Goal: Task Accomplishment & Management: Complete application form

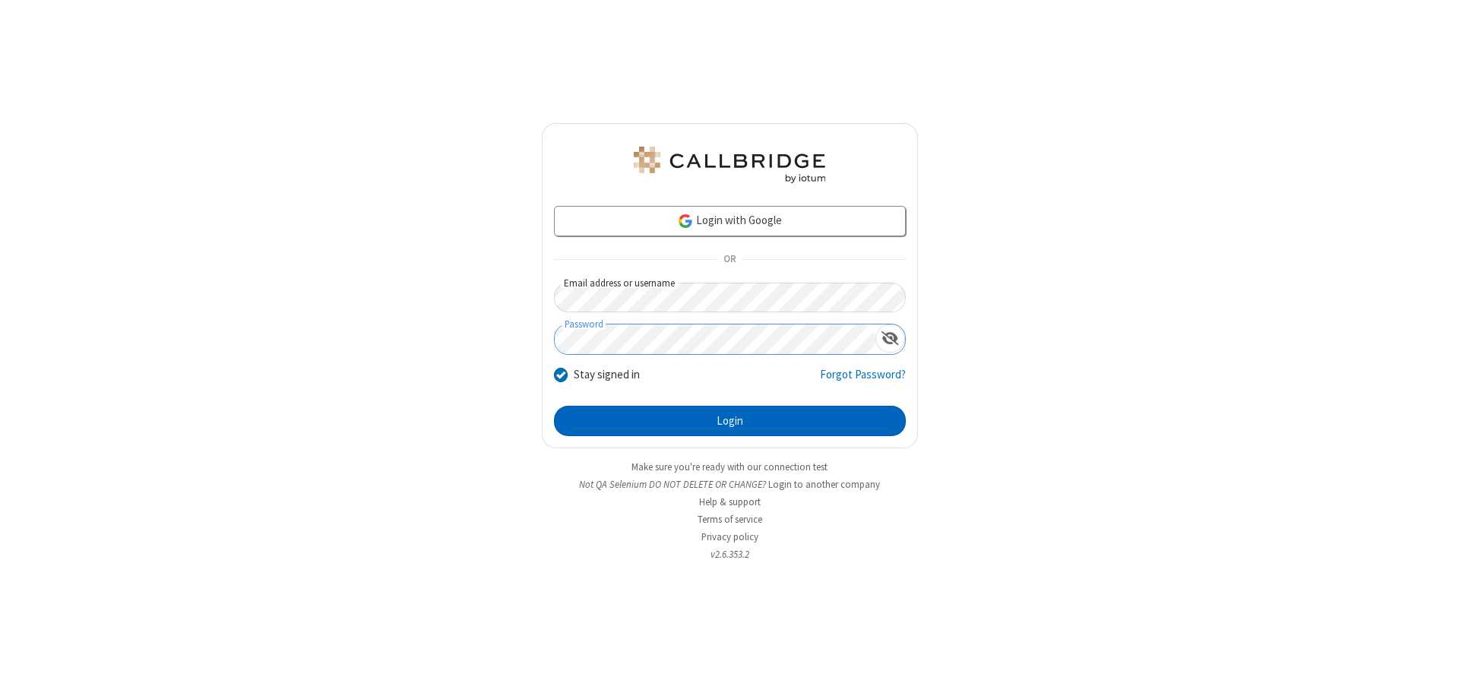
click at [729, 421] on button "Login" at bounding box center [730, 421] width 352 height 30
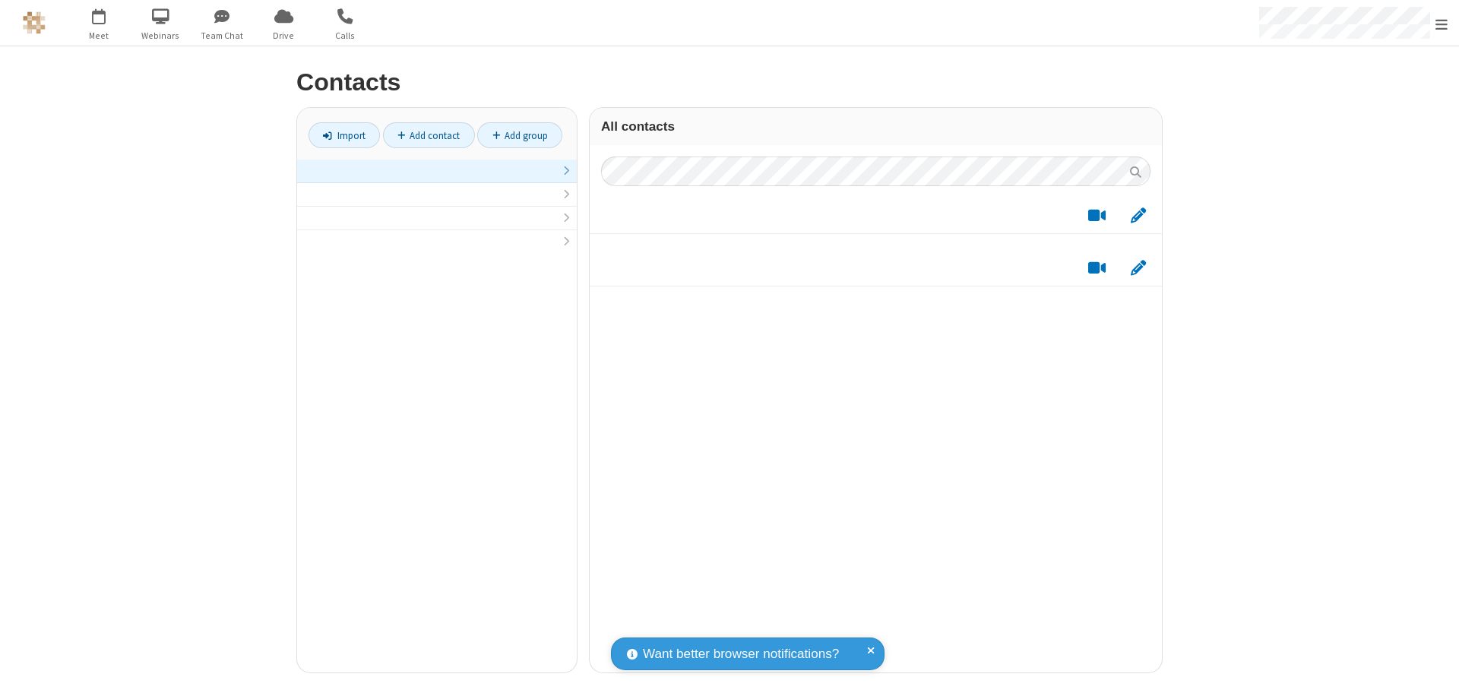
click at [437, 179] on link at bounding box center [437, 172] width 280 height 24
click at [429, 135] on link "Add contact" at bounding box center [429, 135] width 92 height 26
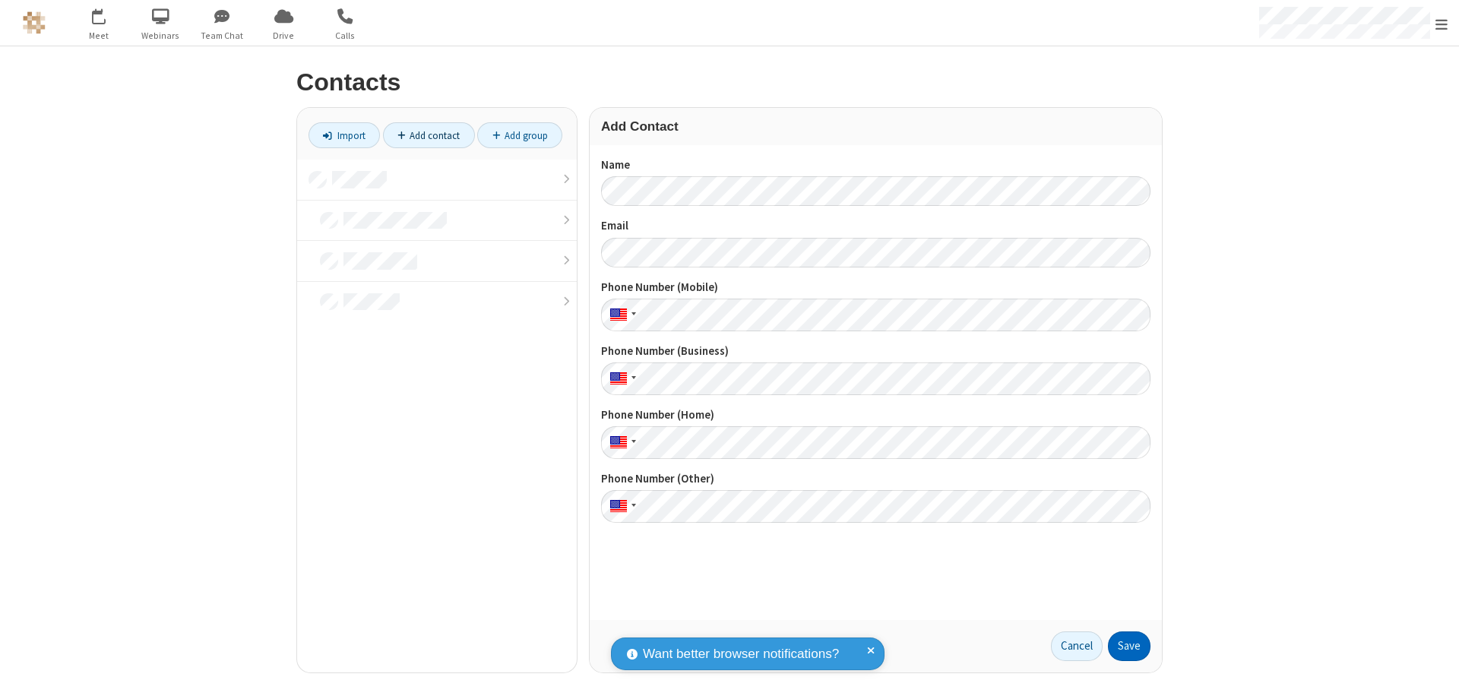
click at [1129, 646] on button "Save" at bounding box center [1129, 646] width 43 height 30
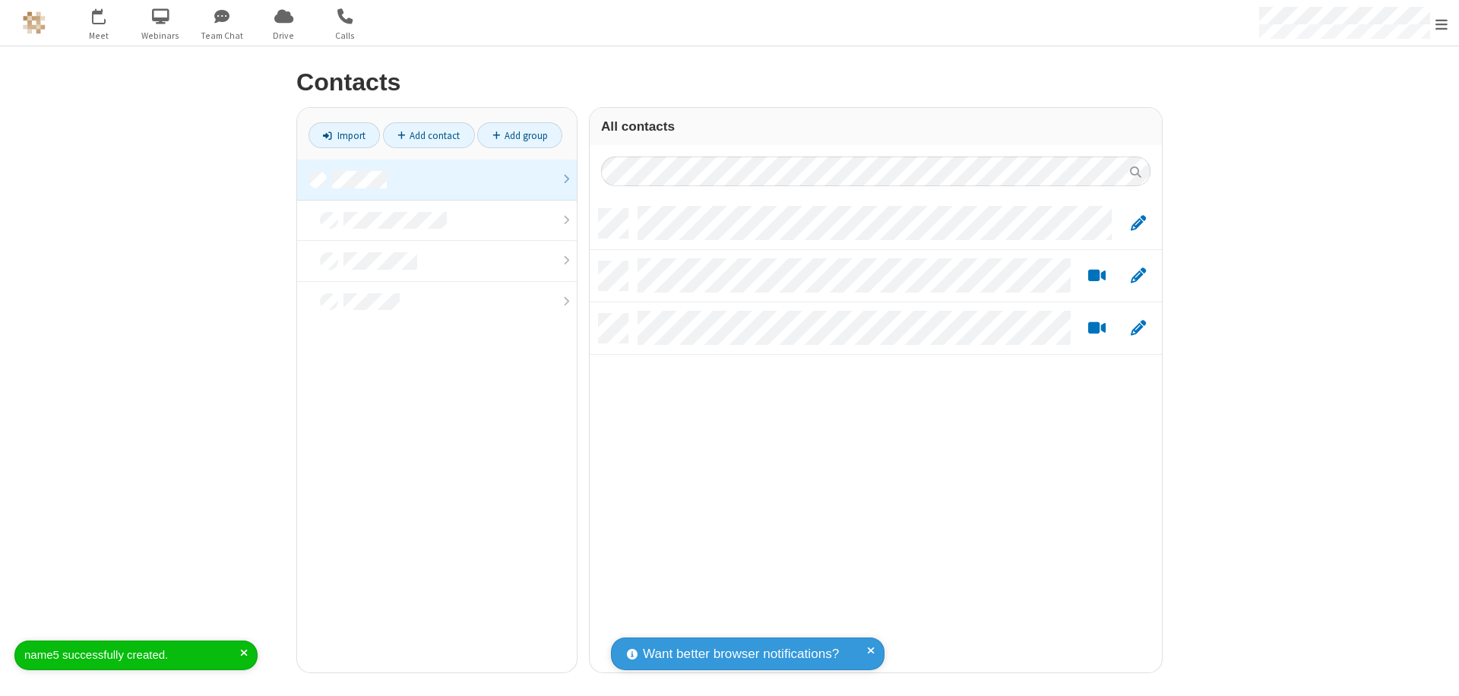
scroll to position [464, 561]
